Goal: Ask a question: Seek information or help from site administrators or community

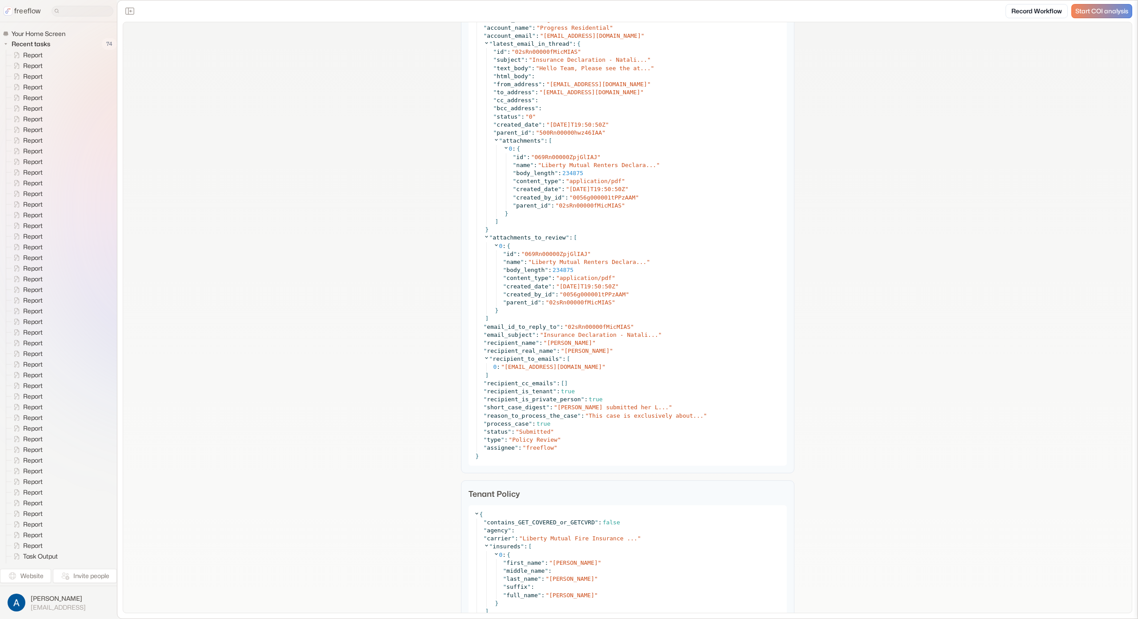
scroll to position [1165, 0]
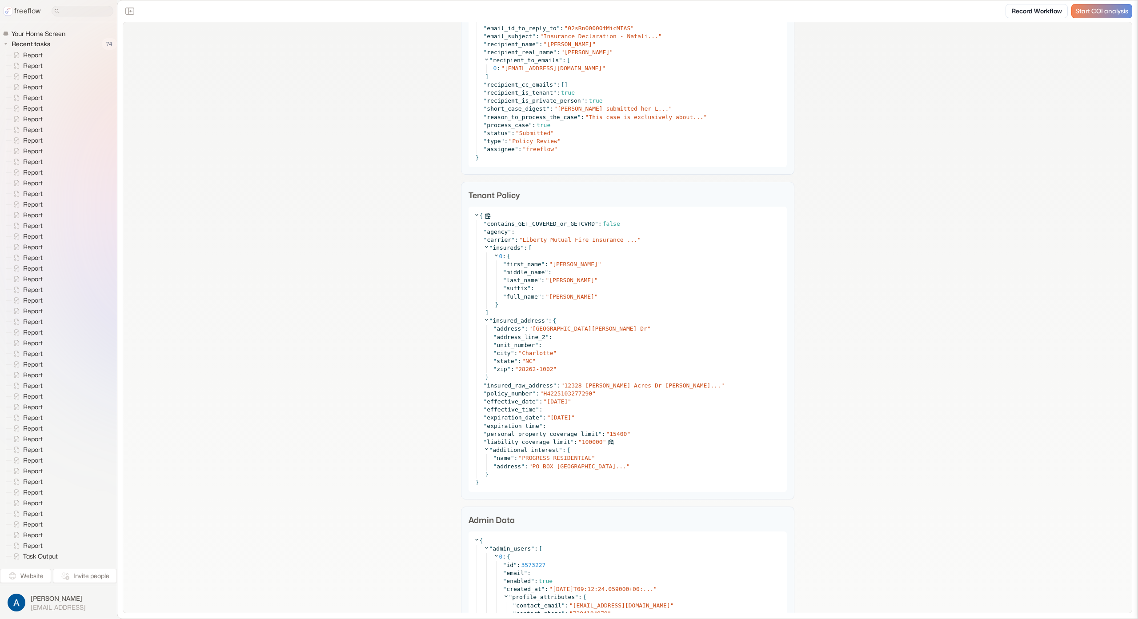
click at [590, 441] on span "100000" at bounding box center [592, 442] width 21 height 7
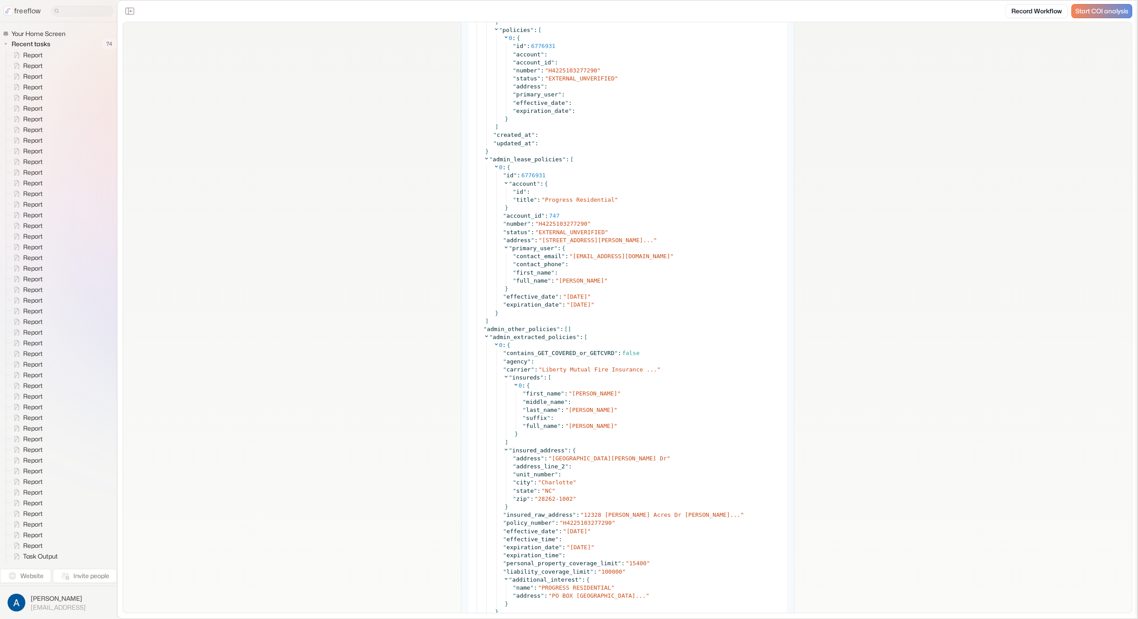
scroll to position [2698, 0]
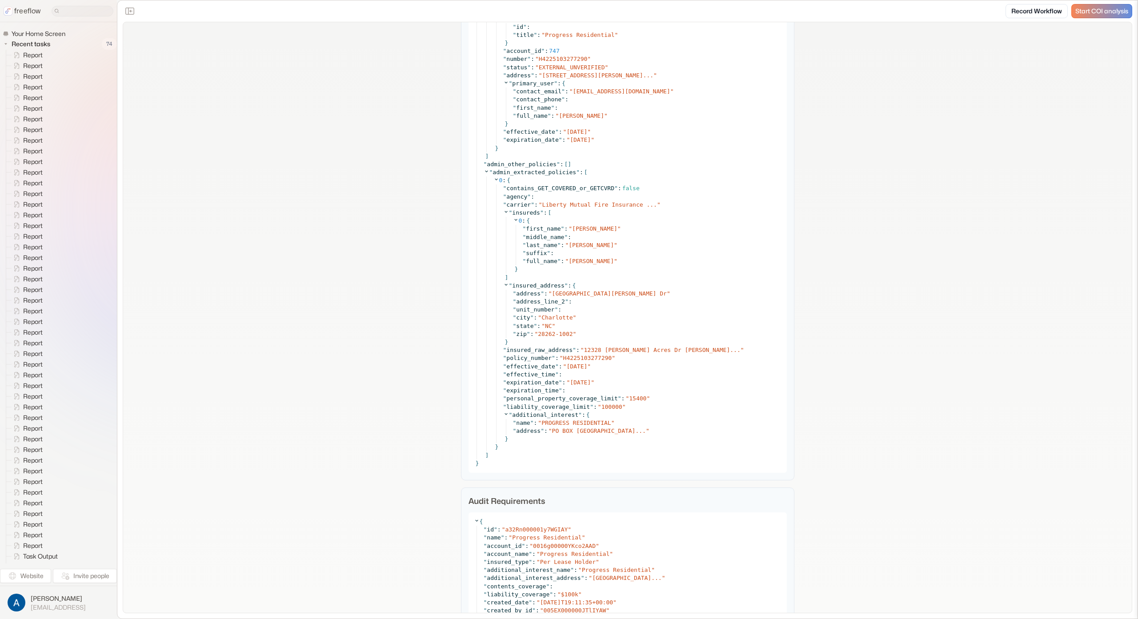
drag, startPoint x: 383, startPoint y: 184, endPoint x: 358, endPoint y: 102, distance: 85.6
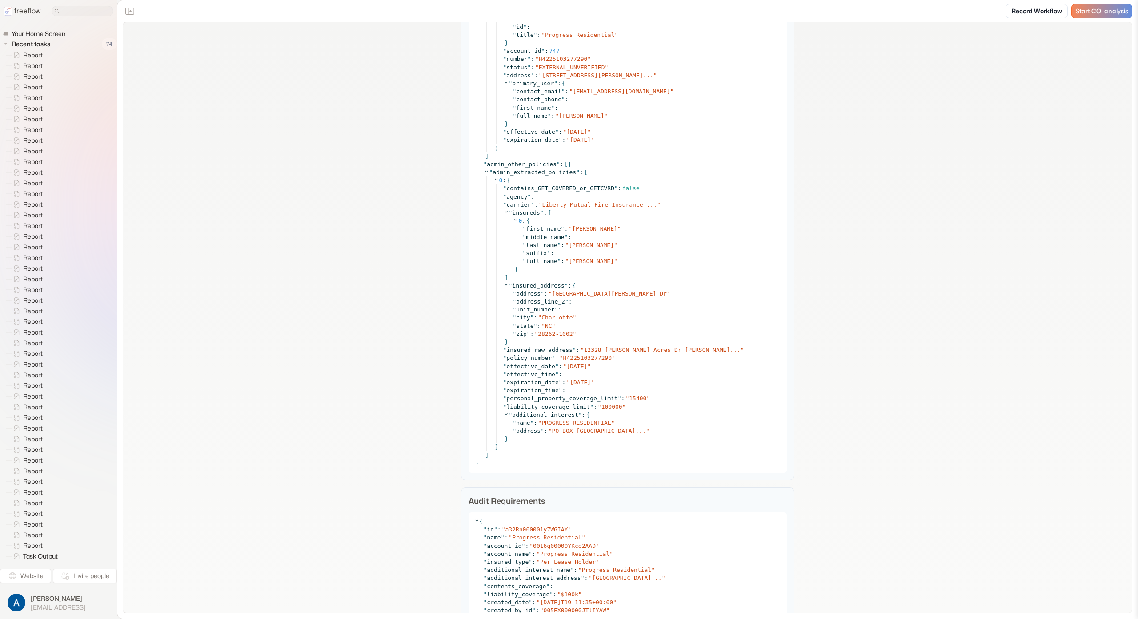
drag, startPoint x: 229, startPoint y: 199, endPoint x: 263, endPoint y: 0, distance: 201.1
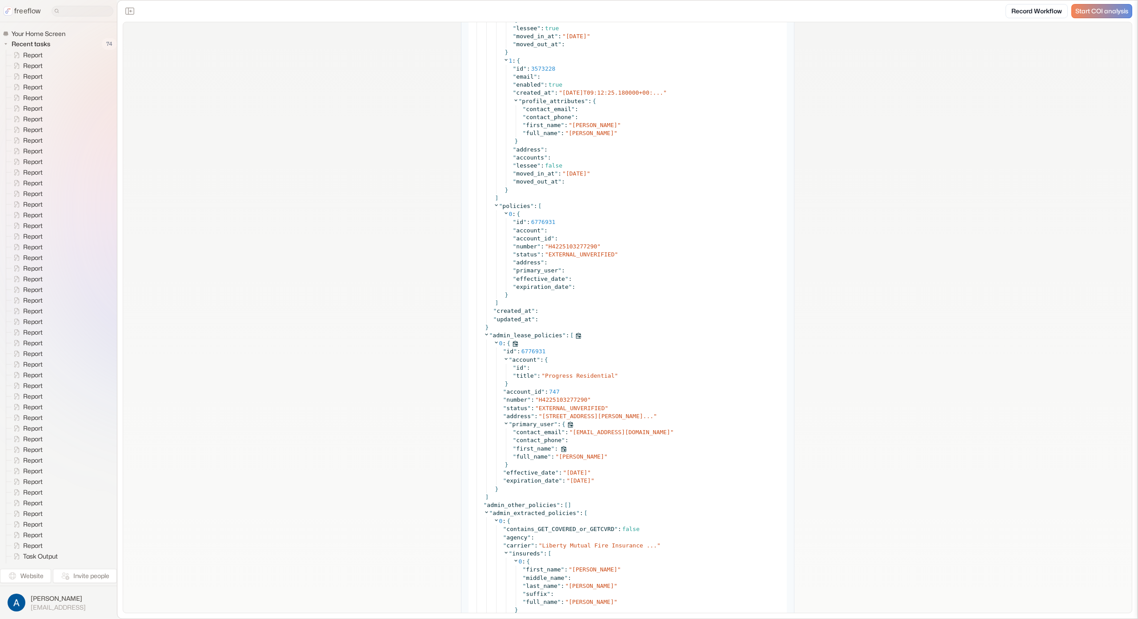
scroll to position [2433, 0]
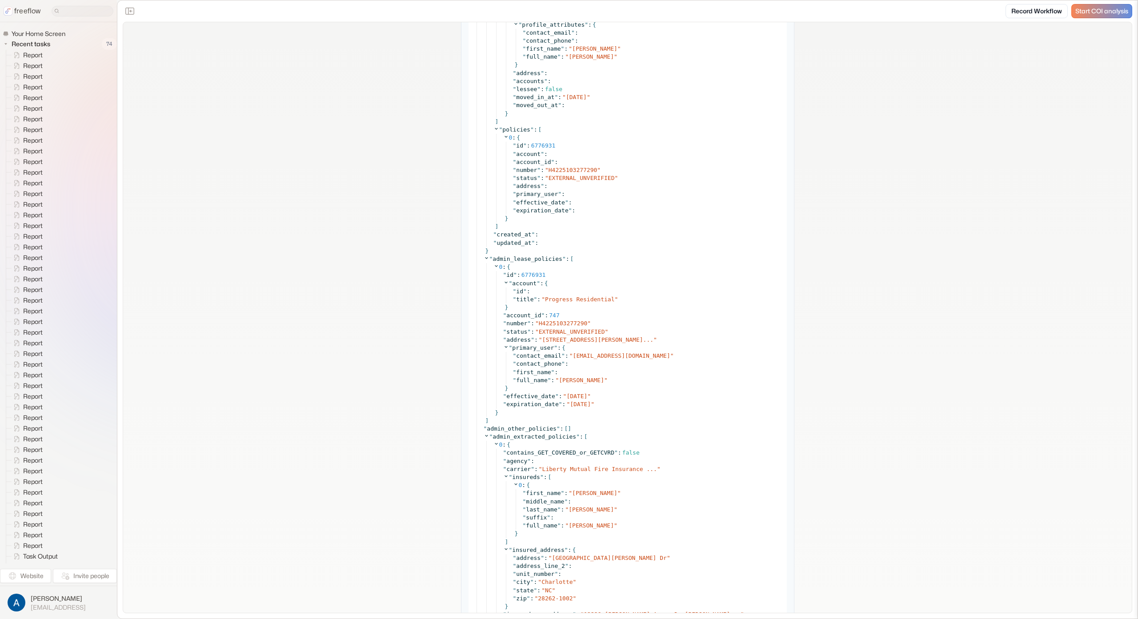
drag, startPoint x: 882, startPoint y: 188, endPoint x: 850, endPoint y: 159, distance: 43.4
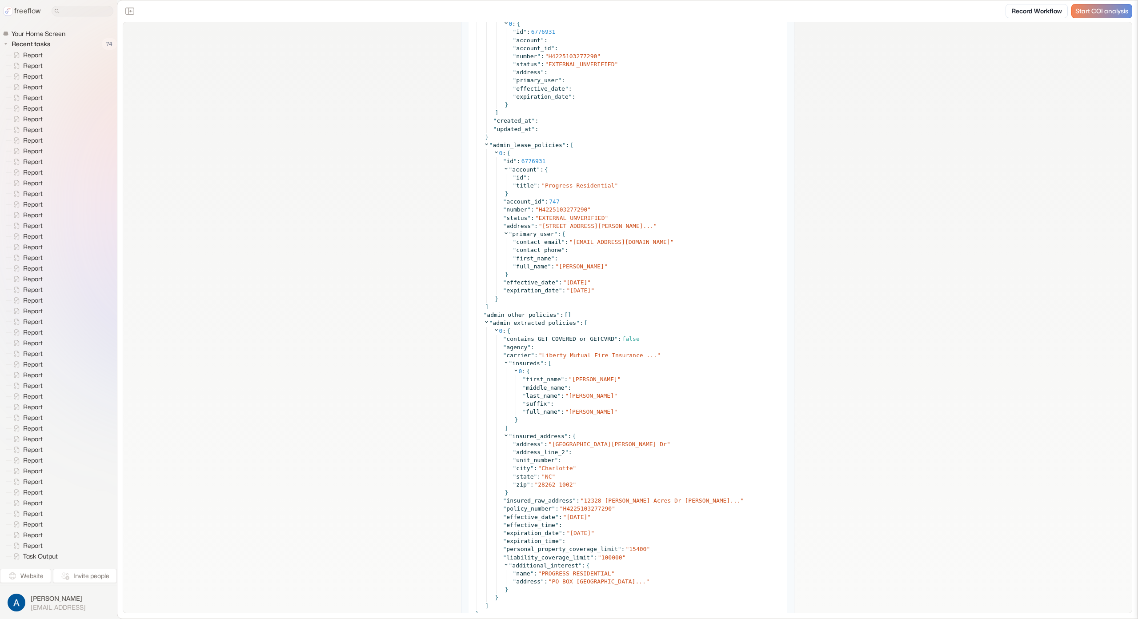
scroll to position [2565, 0]
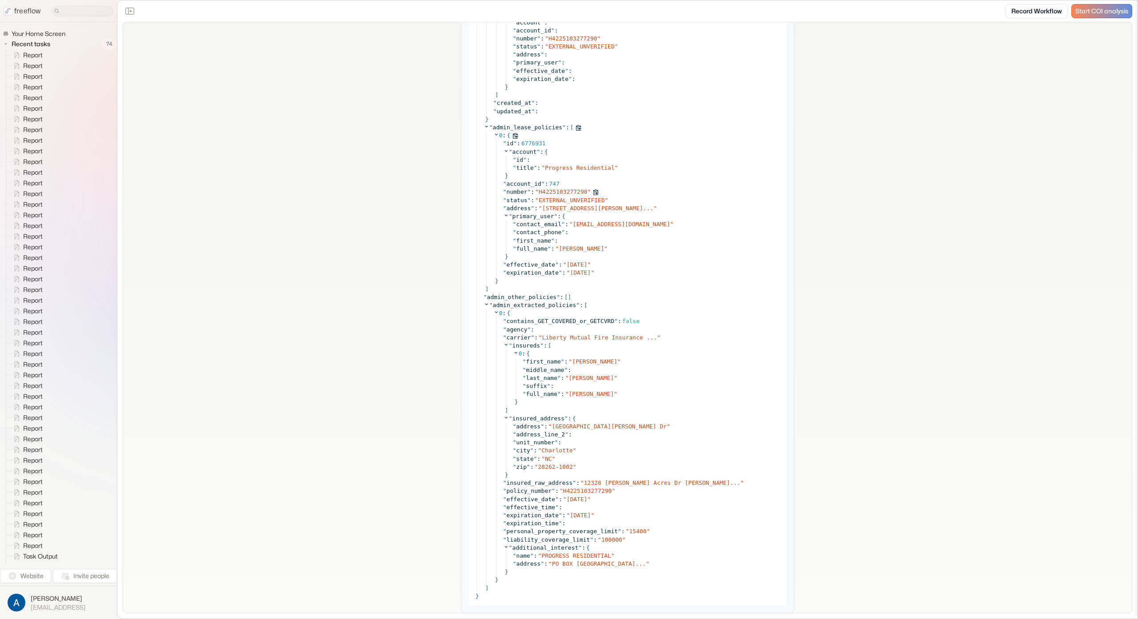
click at [549, 191] on span "H4225103277290" at bounding box center [563, 191] width 49 height 7
drag, startPoint x: 455, startPoint y: 274, endPoint x: 539, endPoint y: 222, distance: 98.8
click at [586, 493] on span "H4225103277290" at bounding box center [587, 491] width 49 height 7
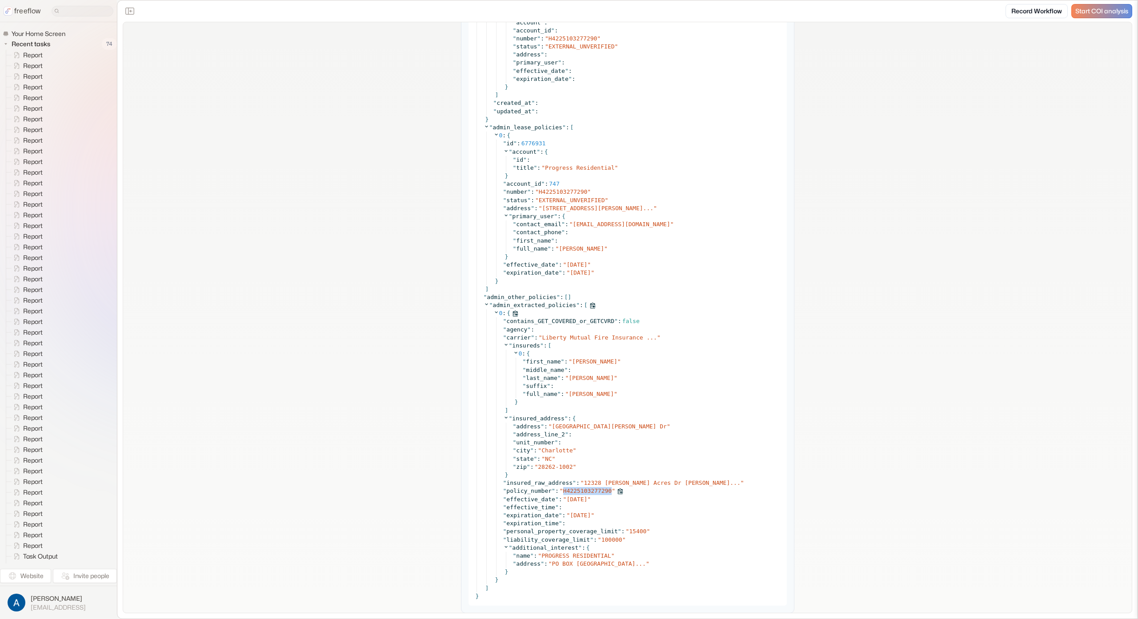
click at [586, 493] on span "H4225103277290" at bounding box center [587, 491] width 49 height 7
copy span "H4225103277290"
click at [582, 492] on span "H4225103277290" at bounding box center [587, 491] width 49 height 7
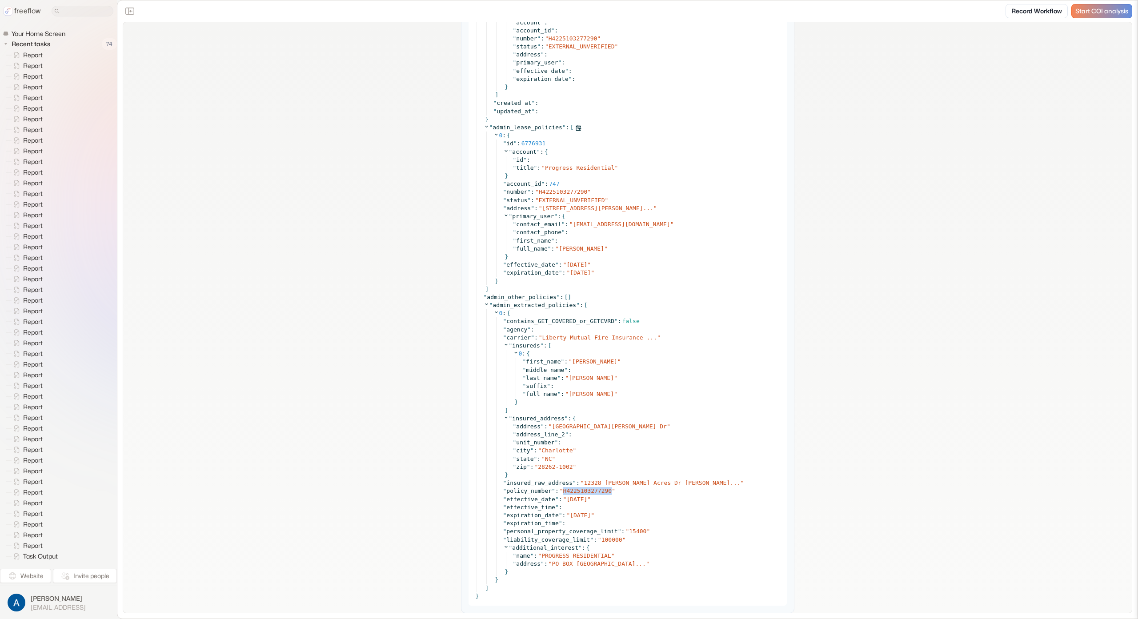
copy span "H4225103277290"
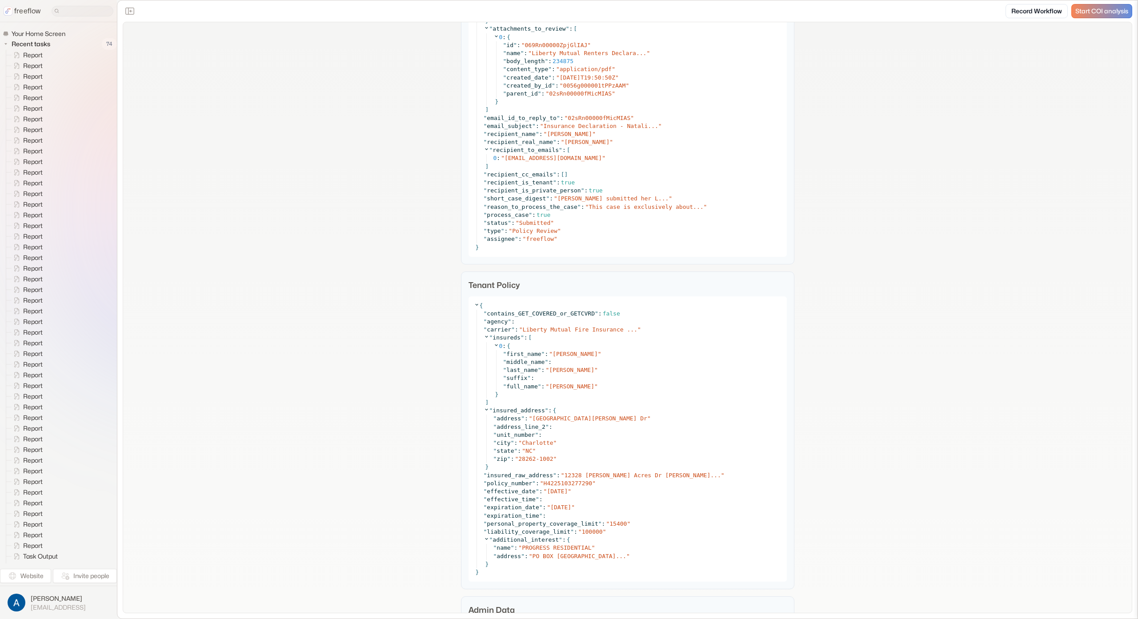
scroll to position [1142, 0]
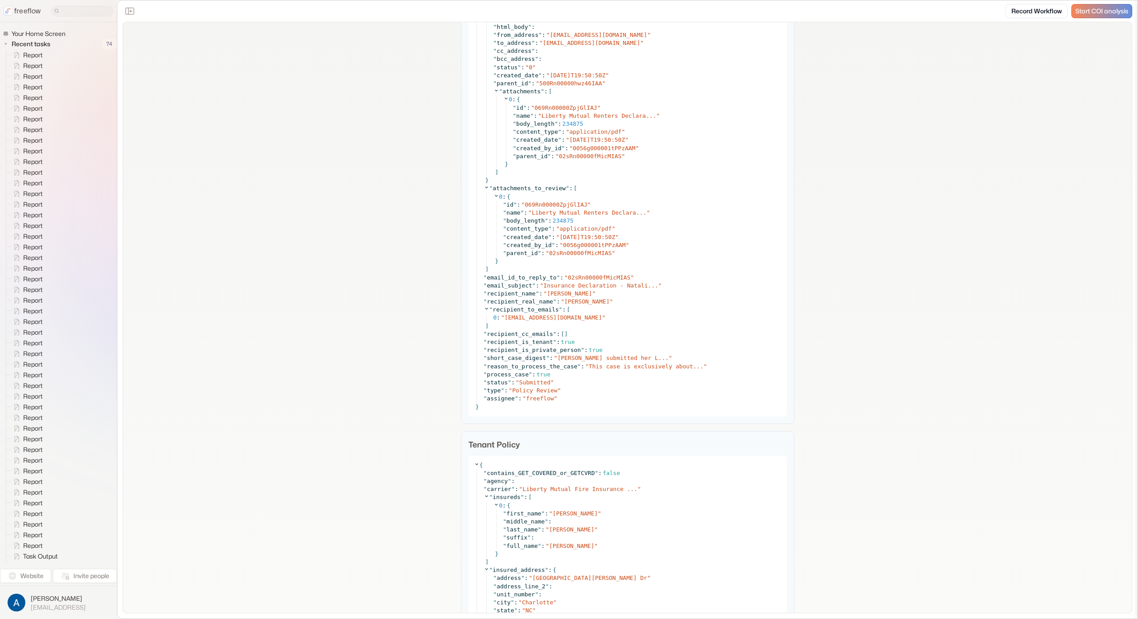
scroll to position [1210, 0]
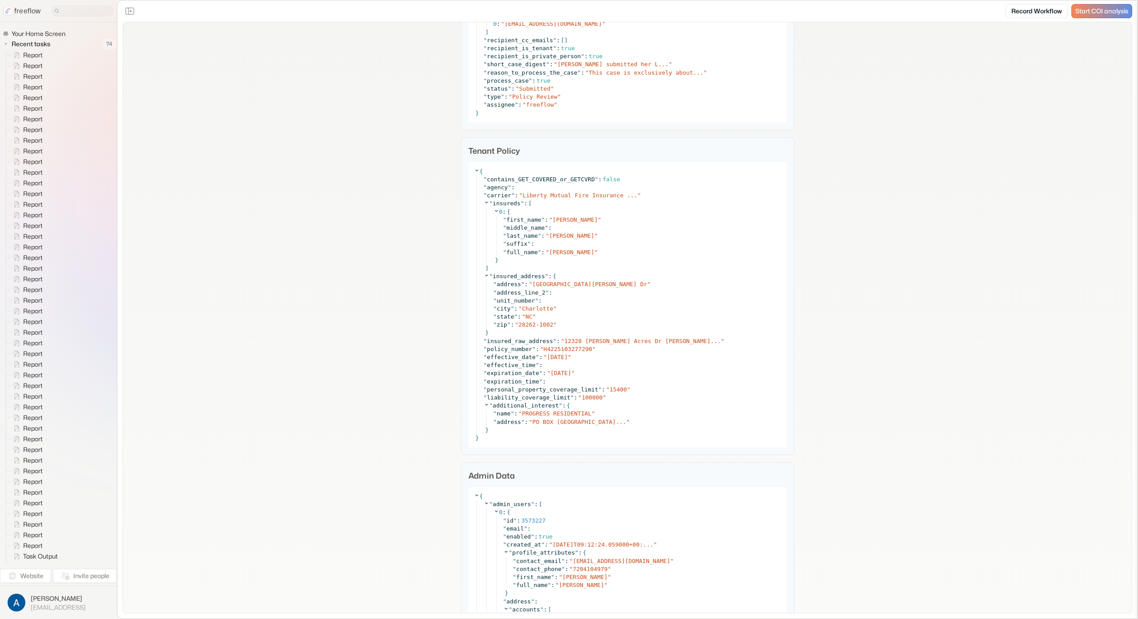
drag, startPoint x: 312, startPoint y: 83, endPoint x: 670, endPoint y: 51, distance: 359.2
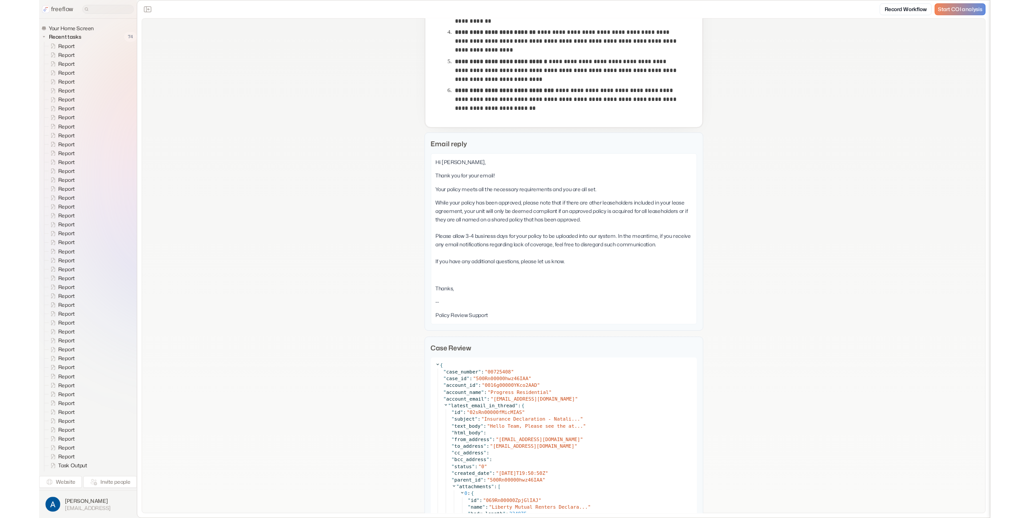
scroll to position [0, 0]
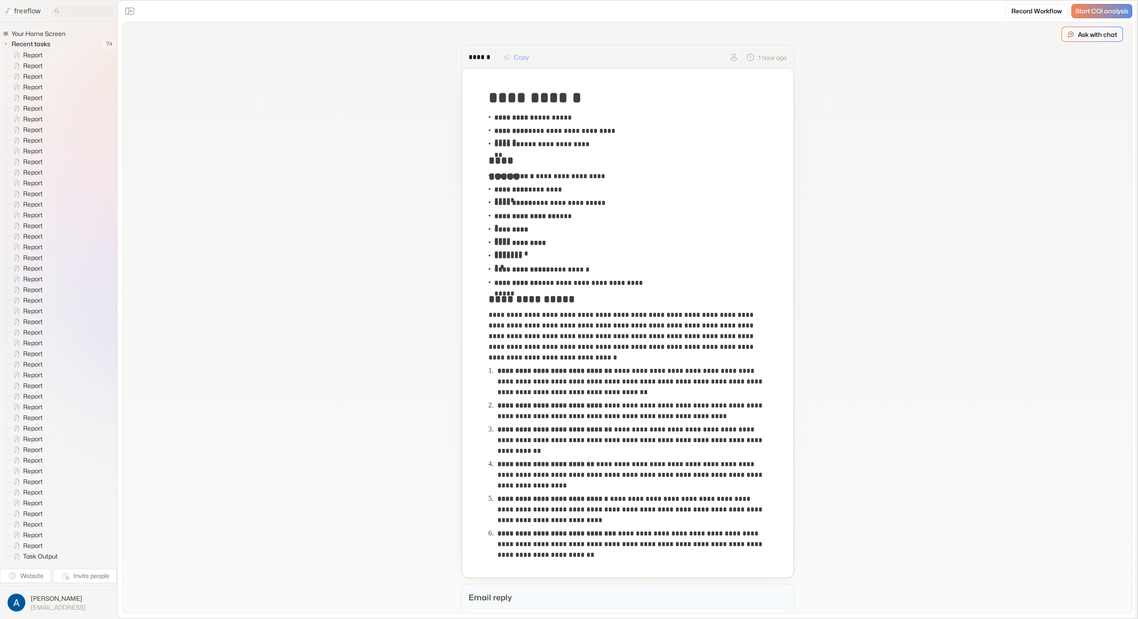
click at [1081, 35] on p "Ask with chat" at bounding box center [1097, 34] width 39 height 9
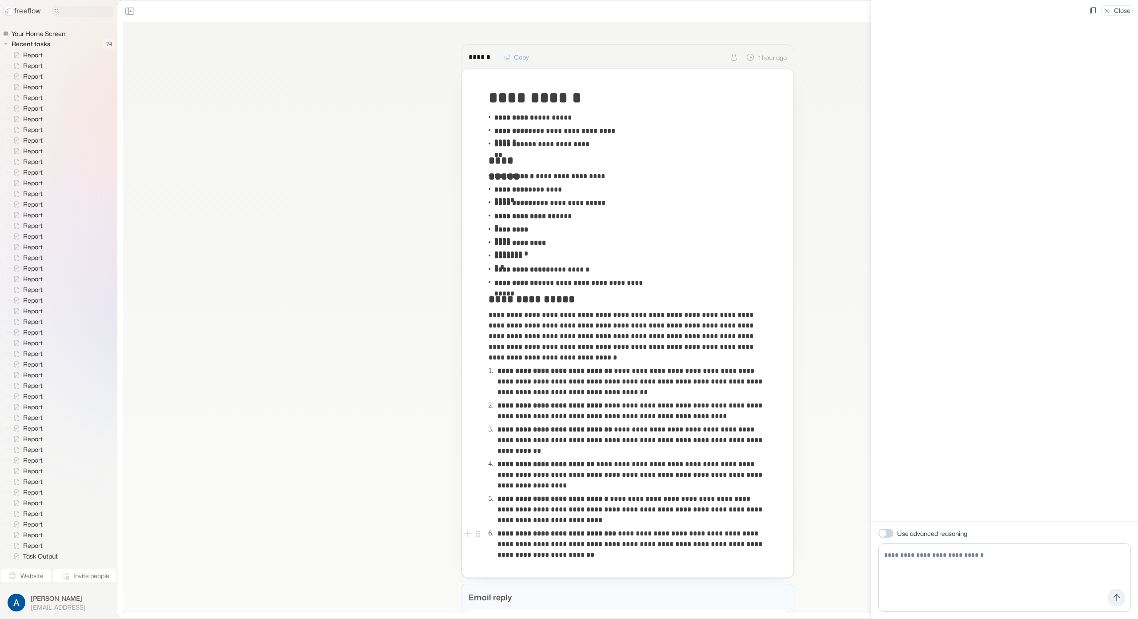
click at [931, 564] on textarea at bounding box center [1004, 578] width 252 height 68
type textarea "**********"
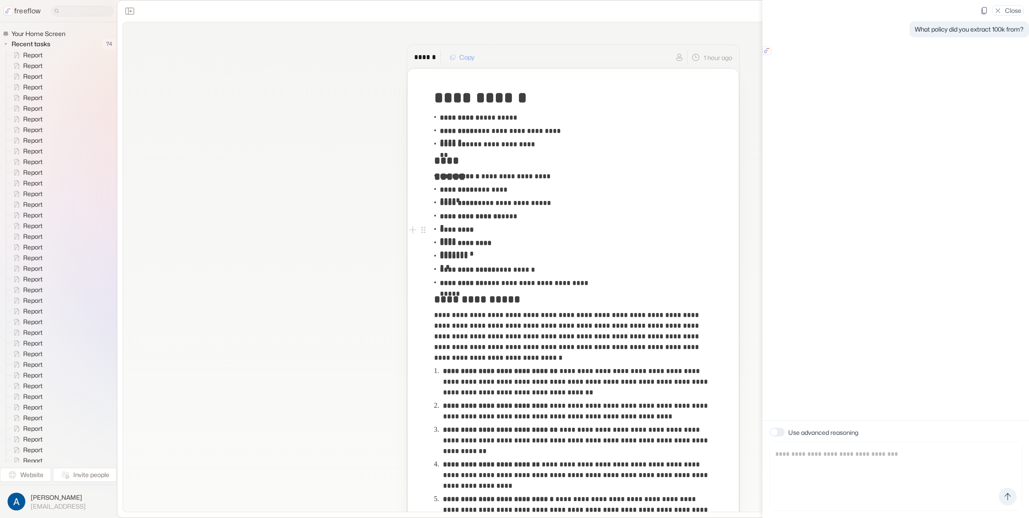
click at [912, 170] on div "What policy did you extract 100k from? Finished thinking The policy that had $1…" at bounding box center [896, 210] width 267 height 420
click at [882, 145] on div "What policy did you extract 100k from? Finished thinking The policy that had $1…" at bounding box center [896, 210] width 267 height 420
drag, startPoint x: 1013, startPoint y: 8, endPoint x: 1000, endPoint y: 24, distance: 21.2
click at [1013, 8] on p "Close" at bounding box center [1013, 10] width 16 height 9
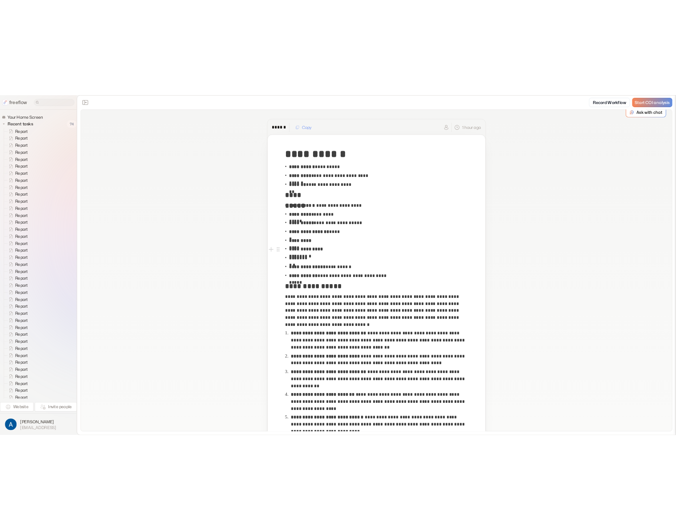
scroll to position [8, 0]
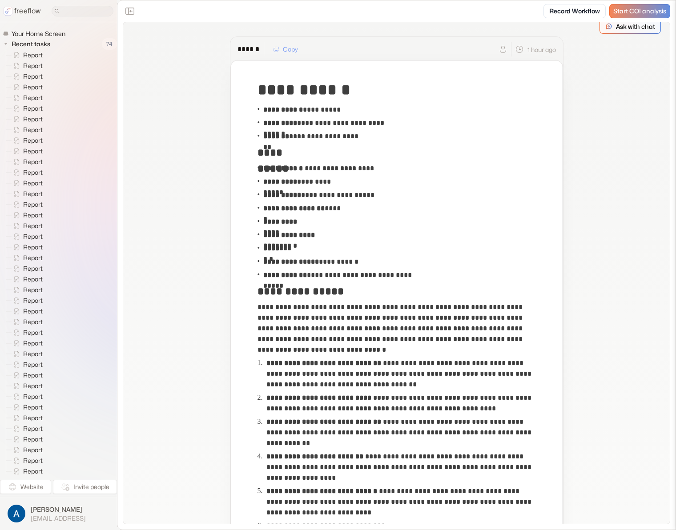
click at [624, 30] on p "Ask with chat" at bounding box center [635, 26] width 39 height 9
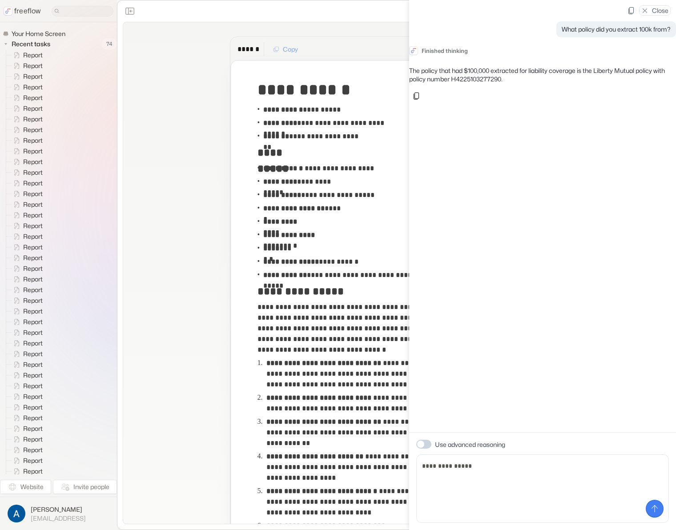
click at [499, 76] on p "The policy that had $100,000 extracted for liability coverage is the Liberty Mu…" at bounding box center [542, 74] width 267 height 17
copy p "H4225103277290"
click at [508, 484] on textarea "**********" at bounding box center [542, 488] width 252 height 68
paste textarea "**********"
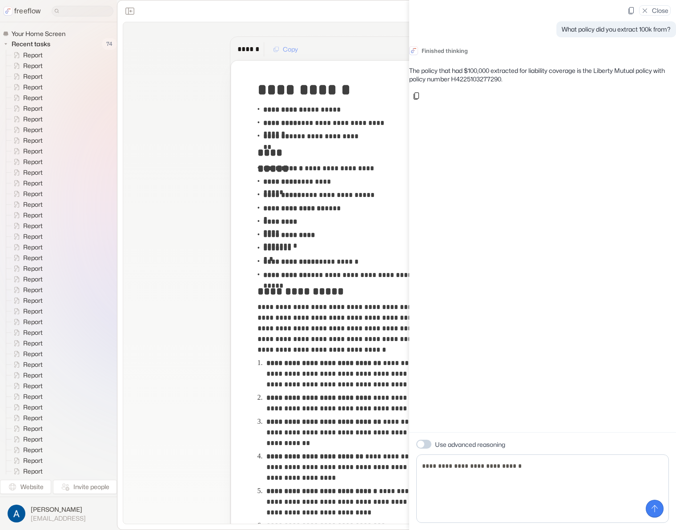
type textarea "**********"
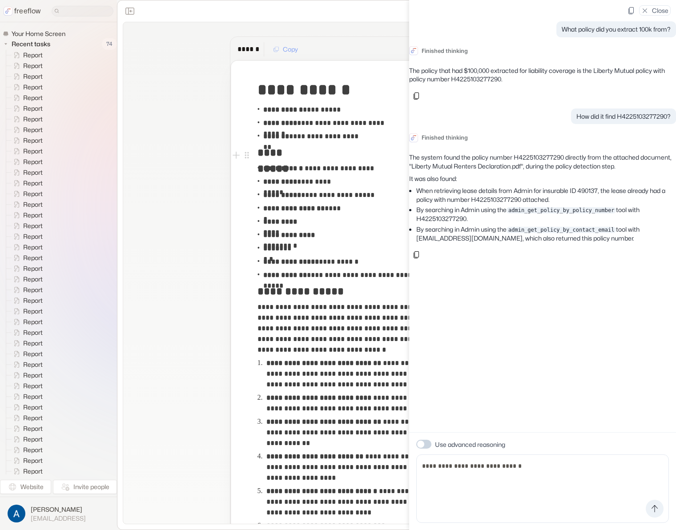
click at [559, 157] on p "The system found the policy number H4225103277290 directly from the attached do…" at bounding box center [542, 161] width 267 height 17
click at [442, 193] on li "When retrieving lease details from Admin for insurable ID 490137, the lease alr…" at bounding box center [546, 194] width 260 height 17
click at [445, 192] on li "When retrieving lease details from Admin for insurable ID 490137, the lease alr…" at bounding box center [546, 194] width 260 height 17
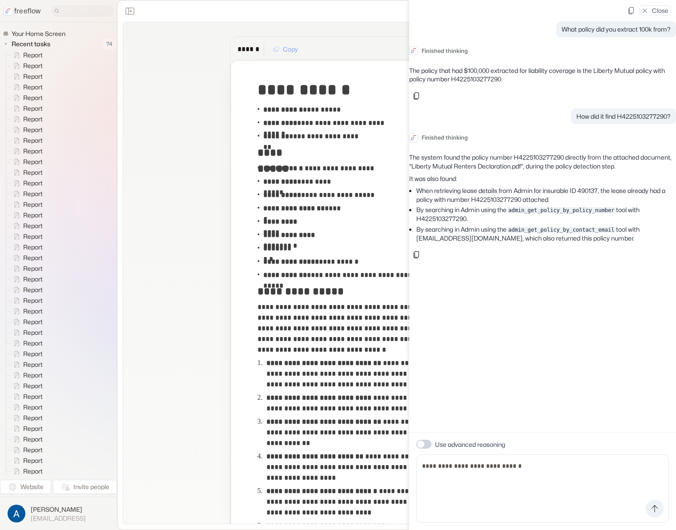
click at [486, 281] on div "What policy did you extract 100k from? Finished thinking The policy that had $1…" at bounding box center [542, 216] width 267 height 432
click at [599, 192] on li "When retrieving lease details from Admin for insurable ID 490137, the lease alr…" at bounding box center [546, 194] width 260 height 17
drag, startPoint x: 503, startPoint y: 484, endPoint x: 504, endPoint y: 460, distance: 23.6
click at [503, 484] on textarea "**********" at bounding box center [542, 488] width 252 height 68
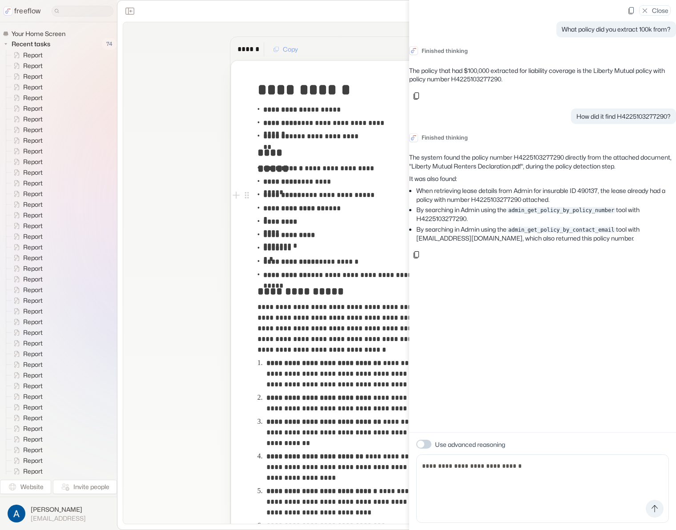
click at [603, 190] on li "When retrieving lease details from Admin for insurable ID 490137, the lease alr…" at bounding box center [546, 194] width 260 height 17
copy li "490137"
click at [563, 475] on textarea "**********" at bounding box center [542, 488] width 252 height 68
paste textarea "*******"
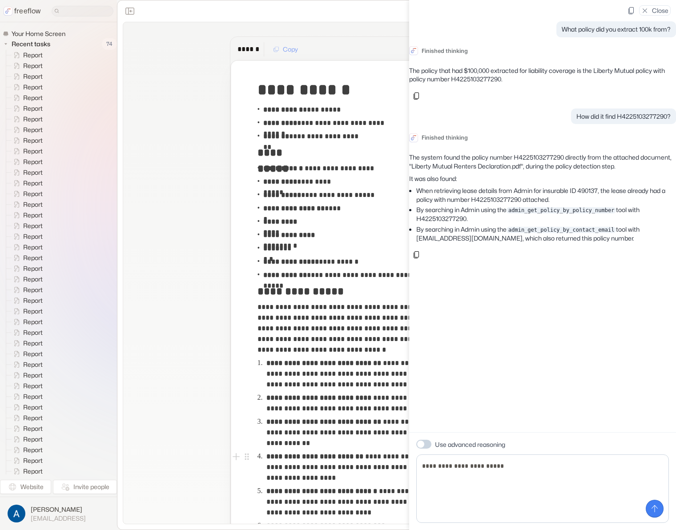
paste textarea "*******"
type textarea "**********"
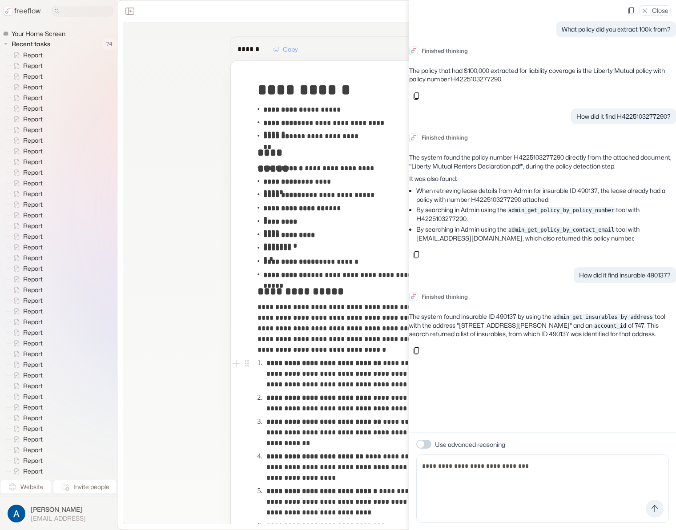
drag, startPoint x: 595, startPoint y: 377, endPoint x: 601, endPoint y: 358, distance: 20.1
click at [596, 376] on div "What policy did you extract 100k from? Finished thinking The policy that had $1…" at bounding box center [542, 216] width 267 height 432
click at [616, 317] on code "admin_get_insurables_by_address" at bounding box center [602, 317] width 103 height 6
drag, startPoint x: 486, startPoint y: 323, endPoint x: 516, endPoint y: 325, distance: 30.3
click at [514, 325] on p "The system found insurable ID 490137 by using the admin_get_insurables_by_addre…" at bounding box center [542, 325] width 267 height 26
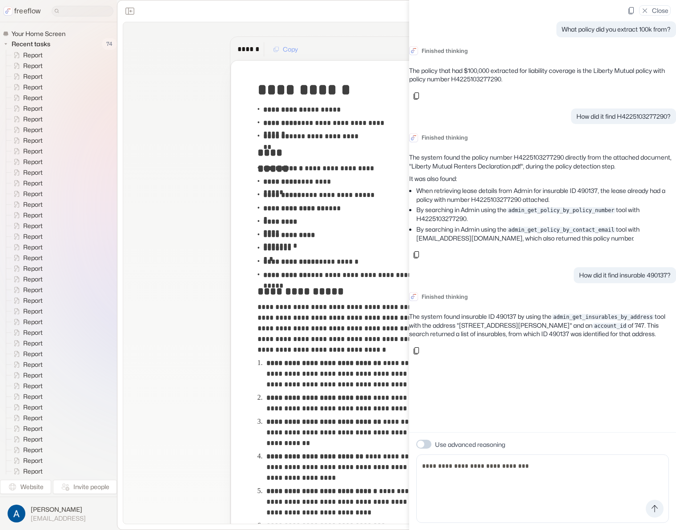
drag, startPoint x: 517, startPoint y: 325, endPoint x: 527, endPoint y: 347, distance: 24.3
click at [517, 325] on p "The system found insurable ID 490137 by using the admin_get_insurables_by_addre…" at bounding box center [542, 325] width 267 height 26
click at [529, 351] on div "The system found insurable ID 490137 by using the admin_get_insurables_by_addre…" at bounding box center [542, 335] width 267 height 46
click at [656, 6] on p "Close" at bounding box center [660, 10] width 16 height 9
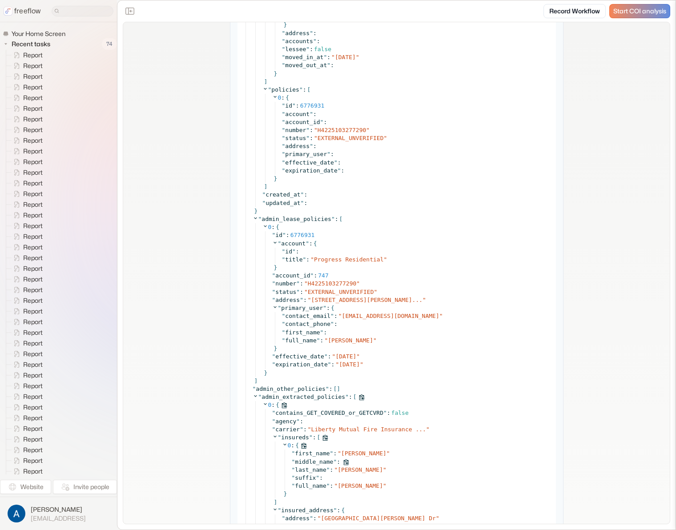
scroll to position [2514, 0]
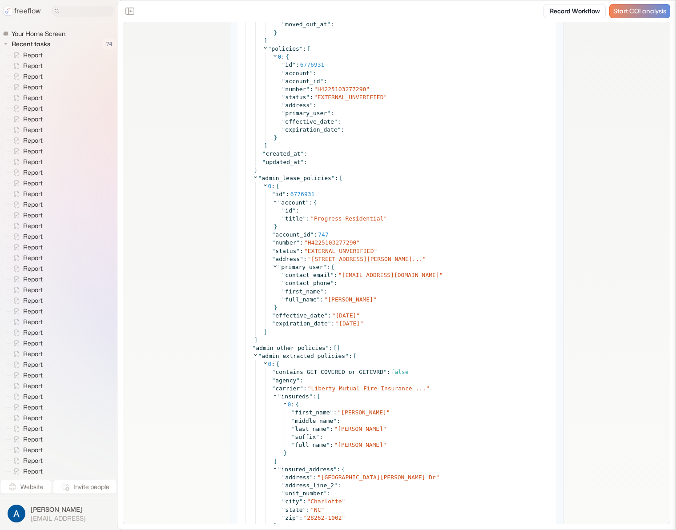
click at [403, 261] on span "[STREET_ADDRESS][PERSON_NAME]..." at bounding box center [366, 259] width 111 height 7
